Goal: Task Accomplishment & Management: Complete application form

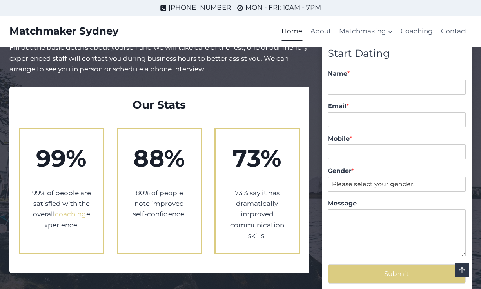
scroll to position [1241, 0]
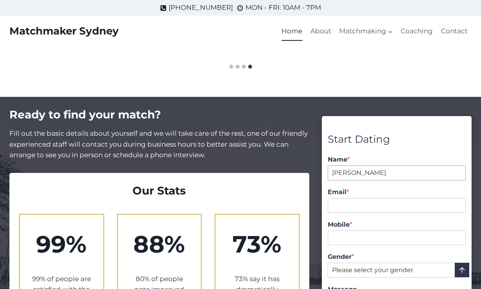
type input "[PERSON_NAME]"
click at [389, 217] on div "Mobile *" at bounding box center [397, 233] width 138 height 33
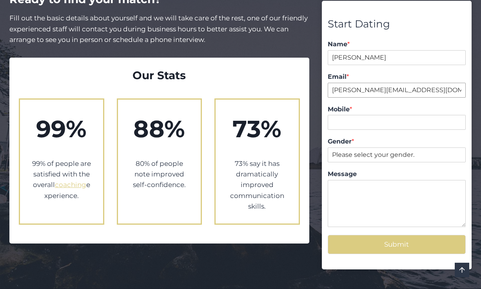
scroll to position [1366, 0]
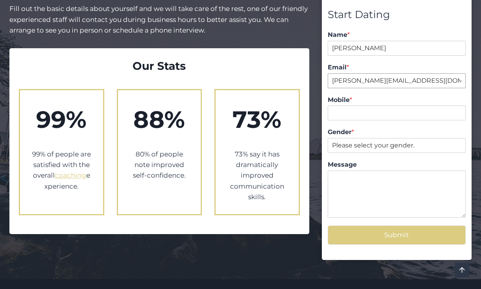
type input "[PERSON_NAME][EMAIL_ADDRESS][DOMAIN_NAME]"
click at [383, 105] on input "Mobile *" at bounding box center [397, 112] width 138 height 15
type input "0416099230"
select select "[DEMOGRAPHIC_DATA]"
click at [369, 171] on textarea "Message" at bounding box center [397, 194] width 138 height 47
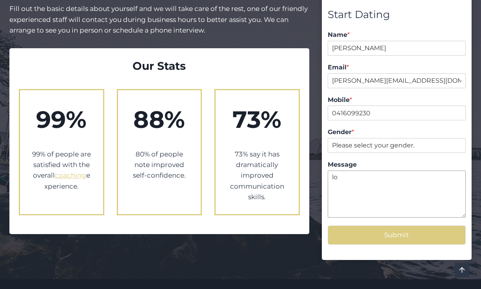
type textarea "l"
click at [411, 225] on button "Submit" at bounding box center [397, 234] width 138 height 19
